Goal: Transaction & Acquisition: Purchase product/service

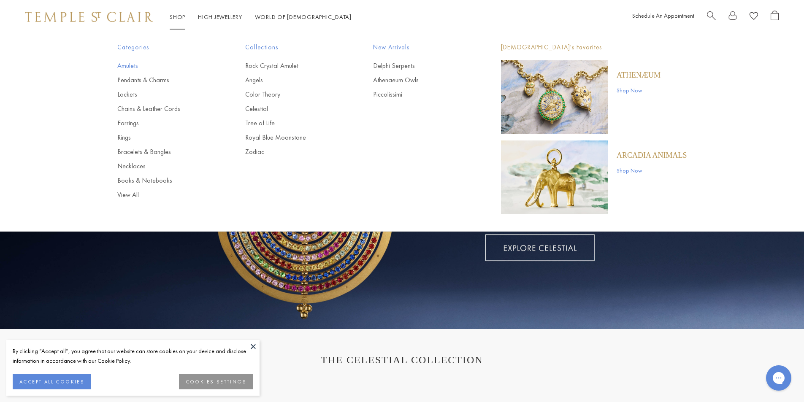
click at [134, 70] on link "Amulets" at bounding box center [164, 65] width 94 height 9
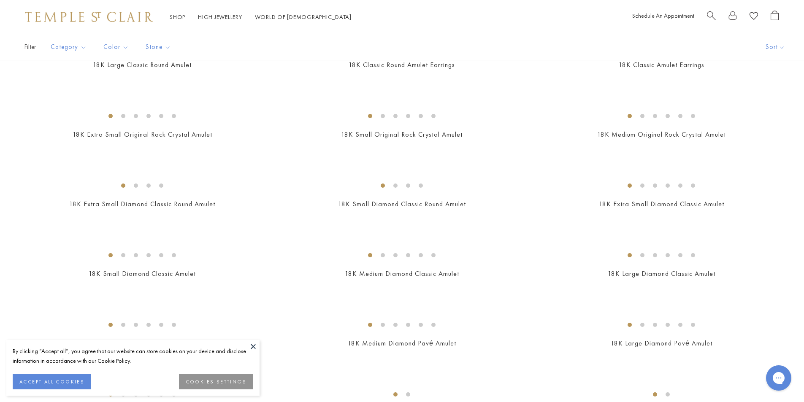
scroll to position [582, 0]
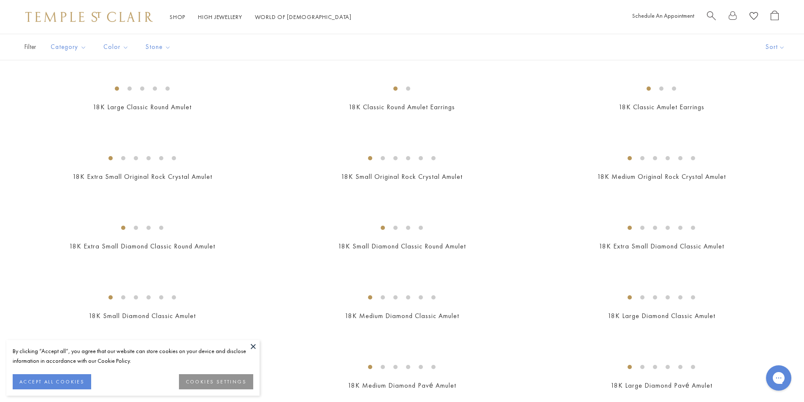
click at [0, 0] on img at bounding box center [0, 0] width 0 height 0
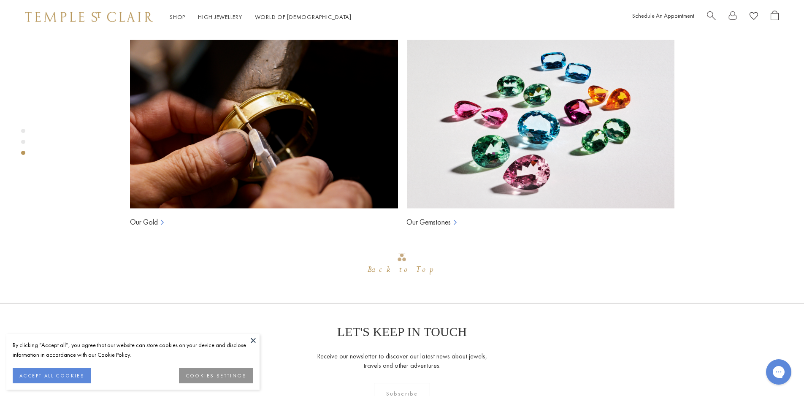
scroll to position [709, 0]
